Goal: Check status: Check status

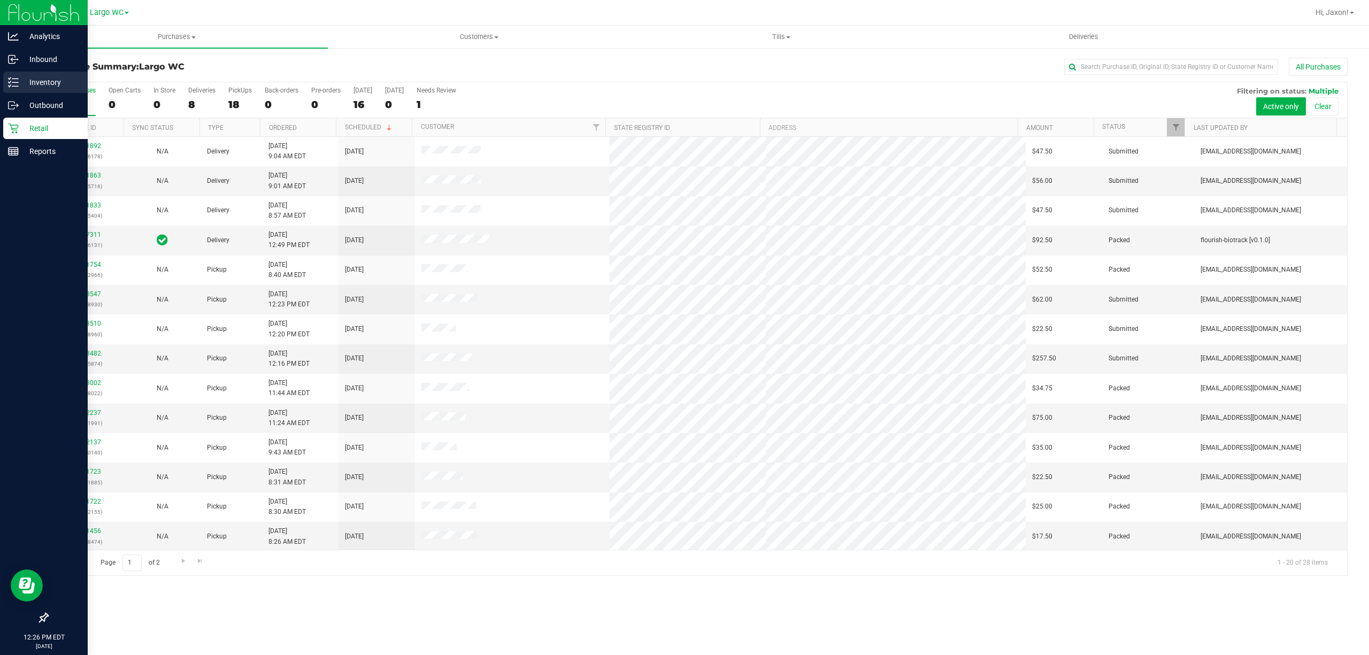
click at [19, 83] on p "Inventory" at bounding box center [51, 82] width 64 height 13
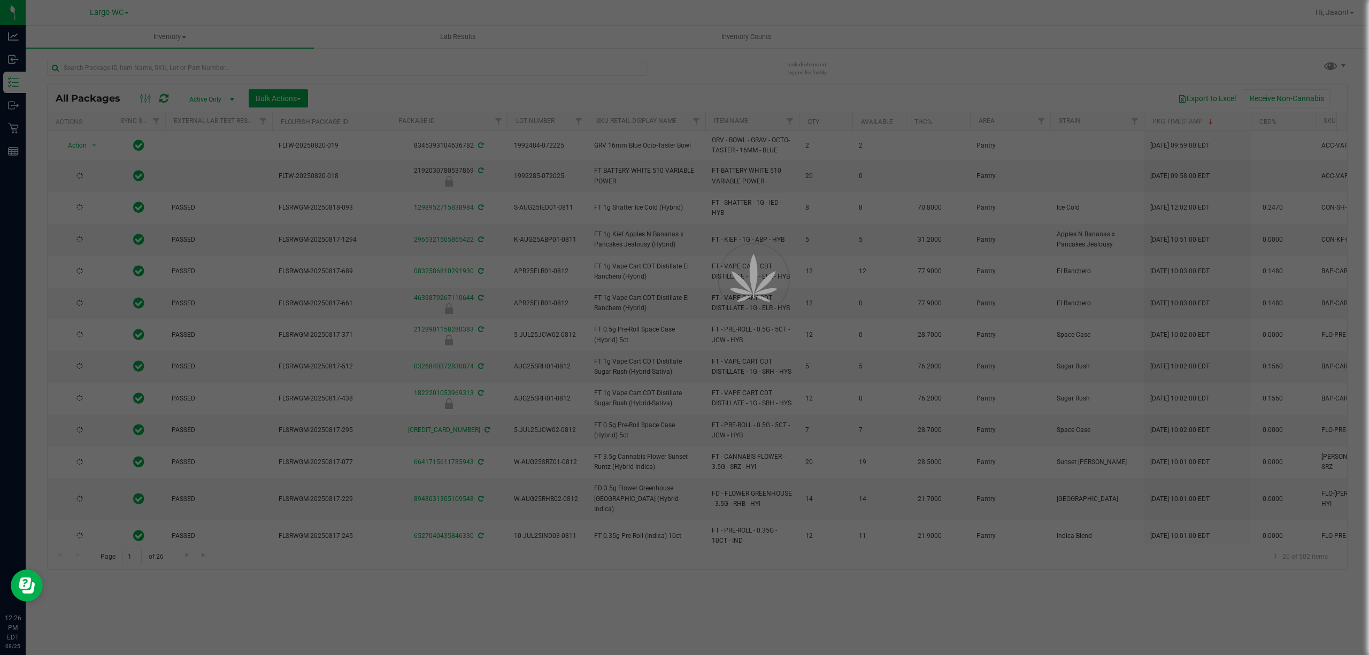
click at [168, 67] on div at bounding box center [684, 327] width 1369 height 655
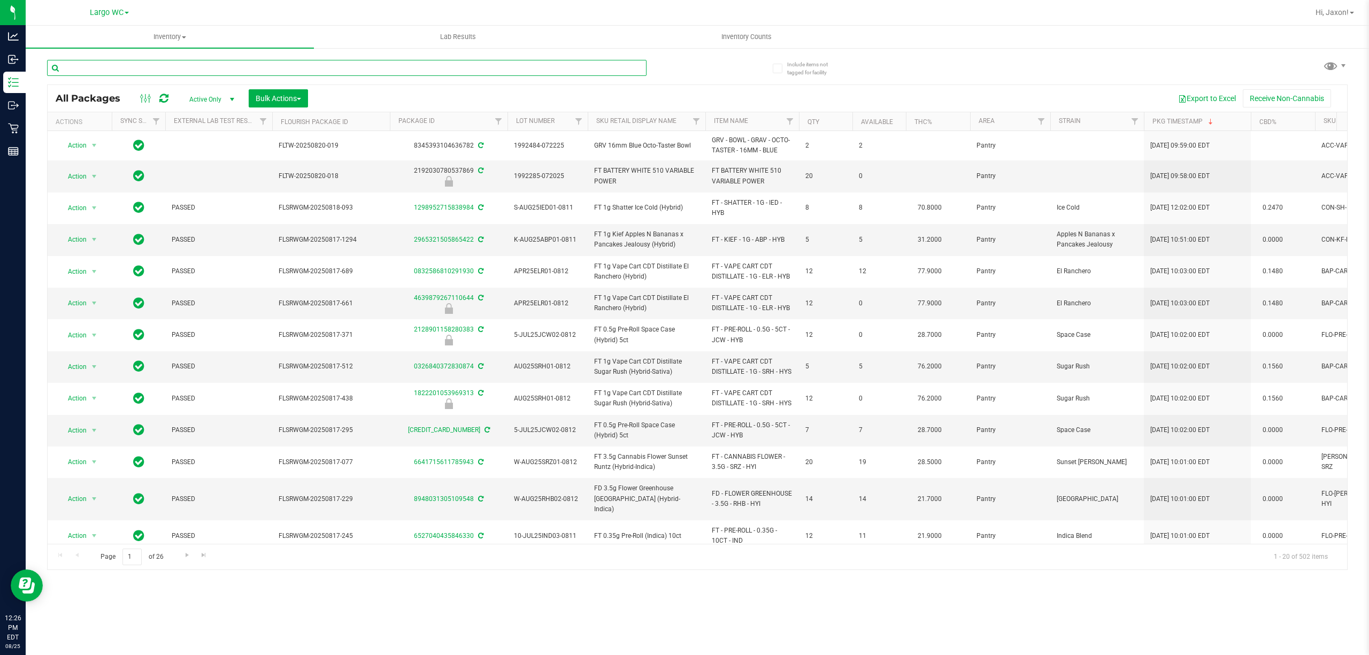
click at [169, 67] on input "text" at bounding box center [346, 68] width 599 height 16
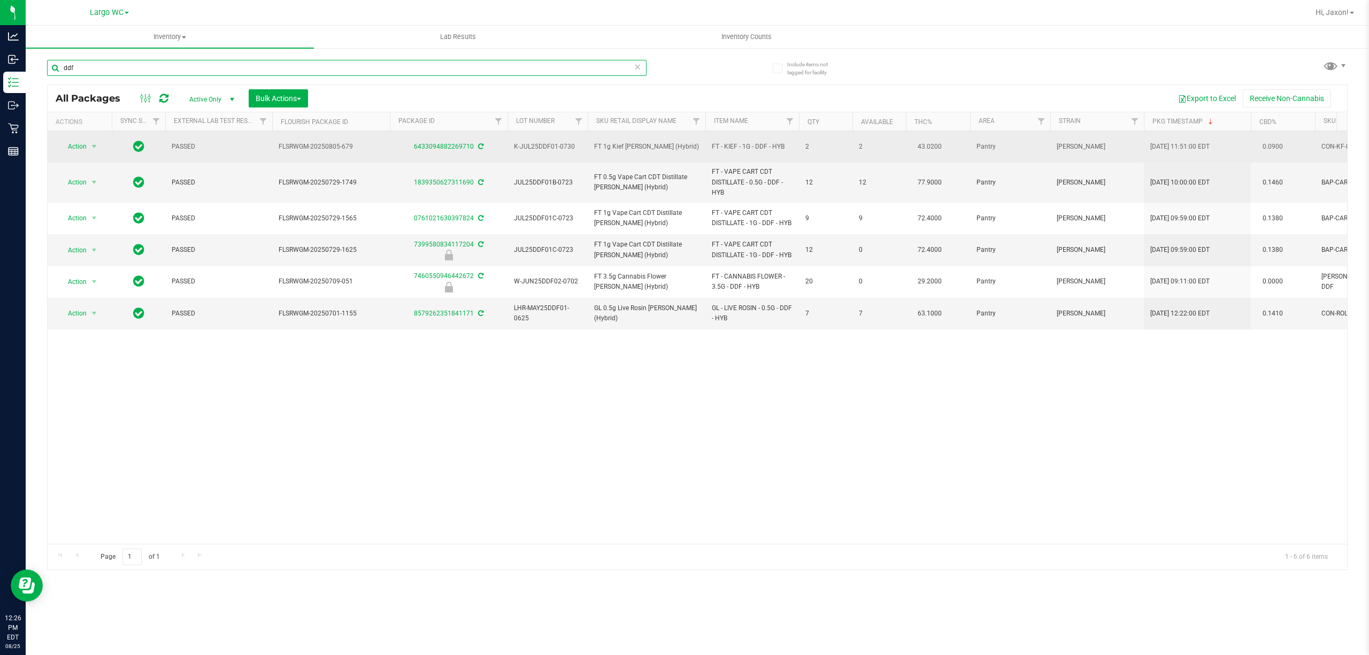
type input "ddf"
drag, startPoint x: 574, startPoint y: 144, endPoint x: 500, endPoint y: 145, distance: 73.8
copy tr "K-JUL25DDF01-0730"
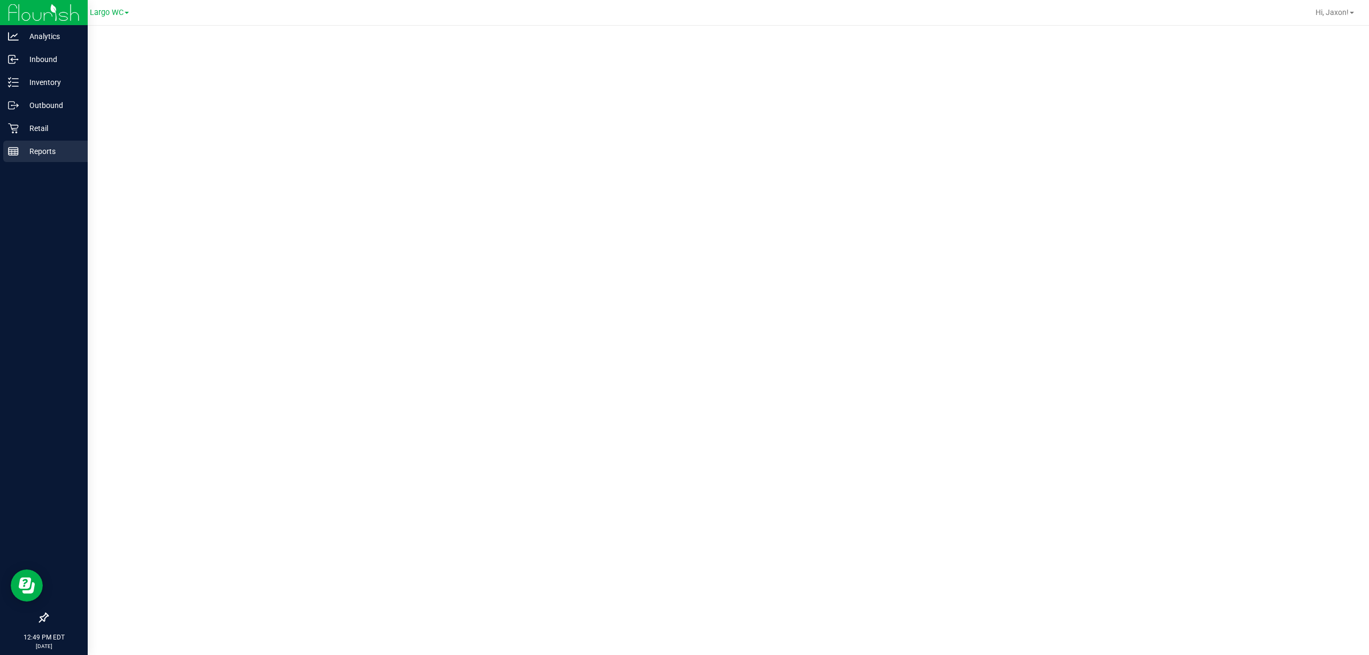
click at [27, 150] on p "Reports" at bounding box center [51, 151] width 64 height 13
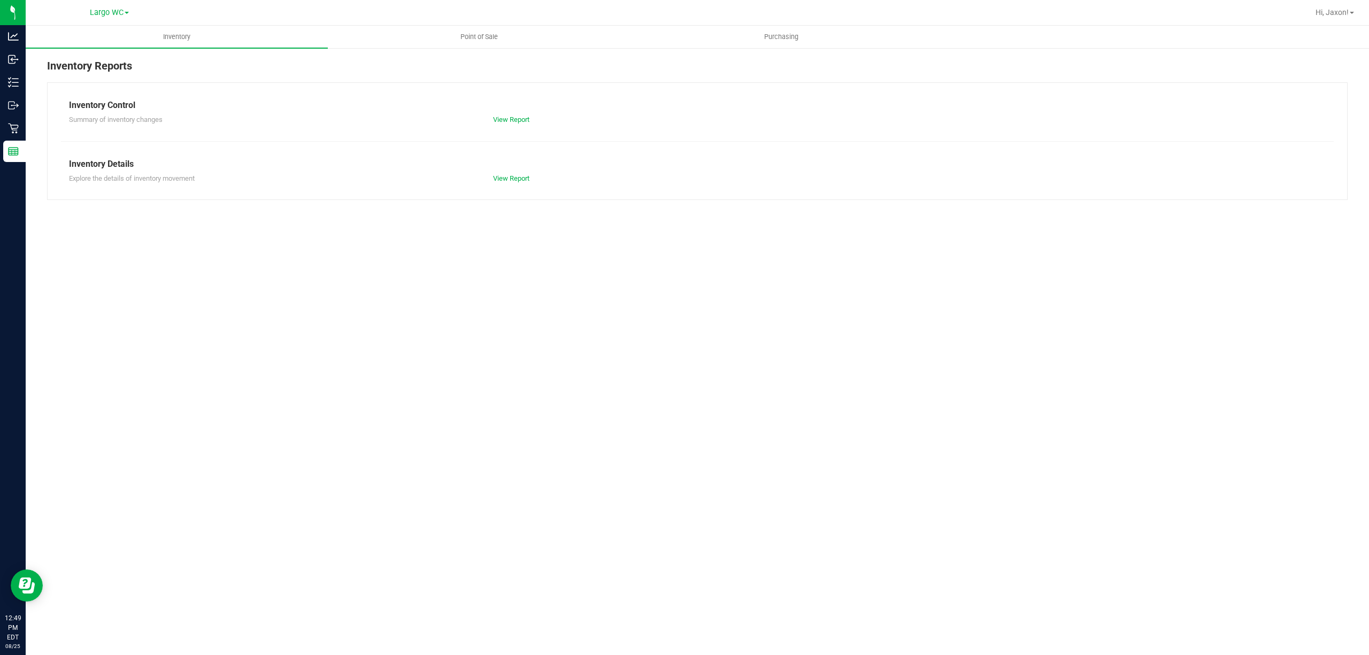
click at [433, 25] on nav "Largo WC Hi, Jaxon!" at bounding box center [697, 13] width 1343 height 26
click at [522, 52] on div "Inventory Reports Inventory Control Summary of inventory changes View Report In…" at bounding box center [697, 129] width 1343 height 164
click at [503, 45] on uib-tab-heading "Point of Sale" at bounding box center [478, 36] width 301 height 21
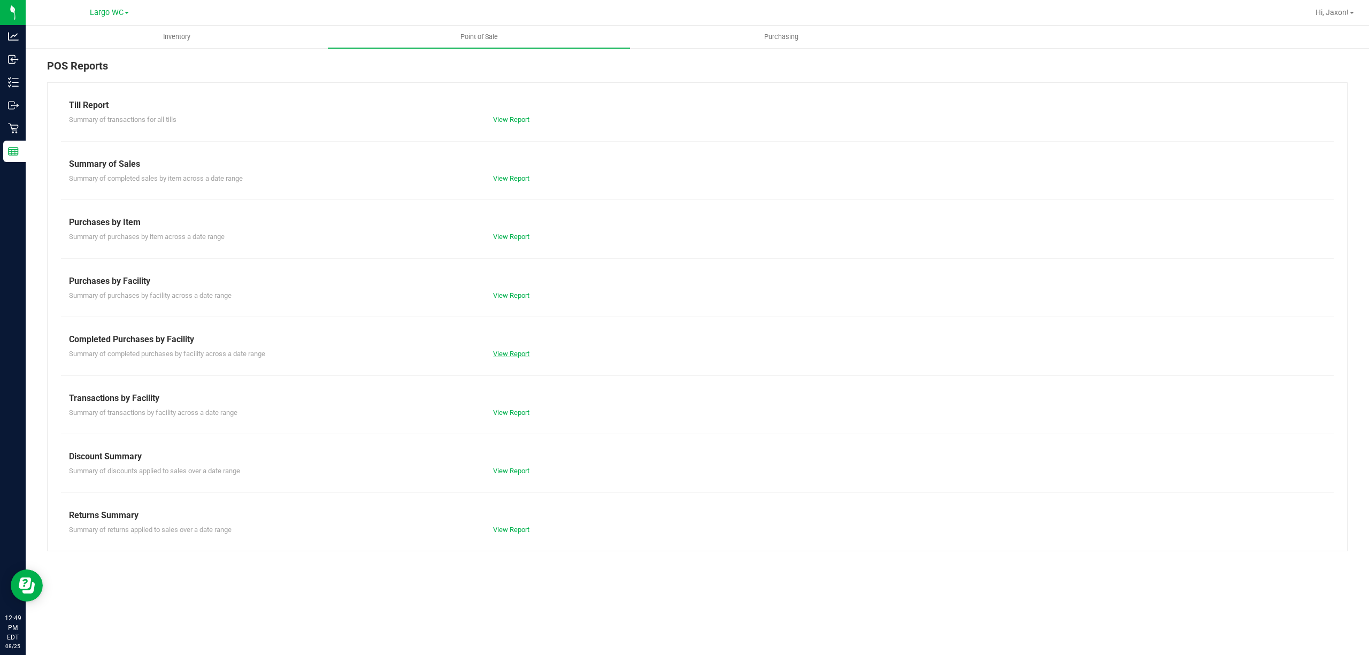
click at [511, 352] on link "View Report" at bounding box center [511, 354] width 36 height 8
